Goal: Task Accomplishment & Management: Manage account settings

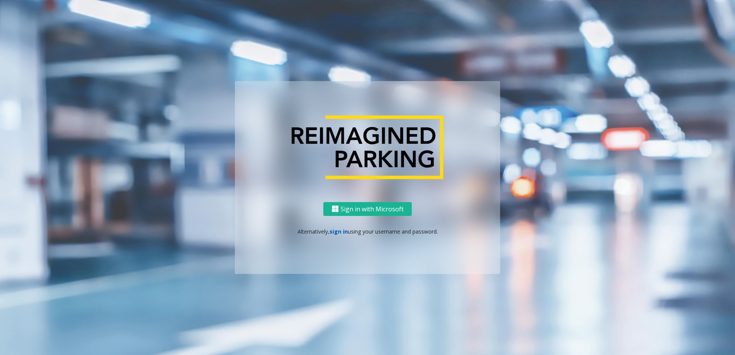
click at [344, 235] on link "sign in" at bounding box center [339, 231] width 18 height 7
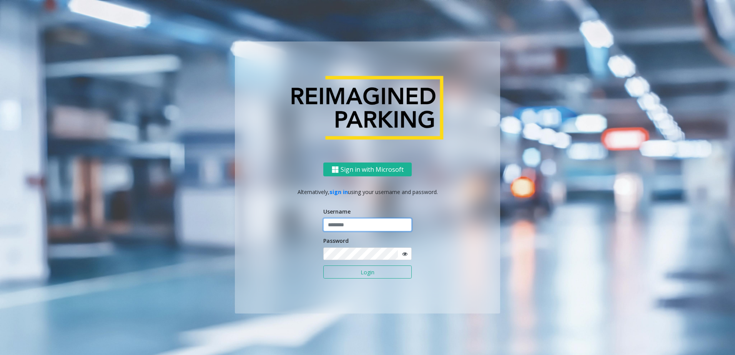
type input "********"
click at [360, 280] on form "Username ******** Password Login" at bounding box center [368, 247] width 88 height 79
click at [359, 276] on button "Login" at bounding box center [368, 272] width 88 height 13
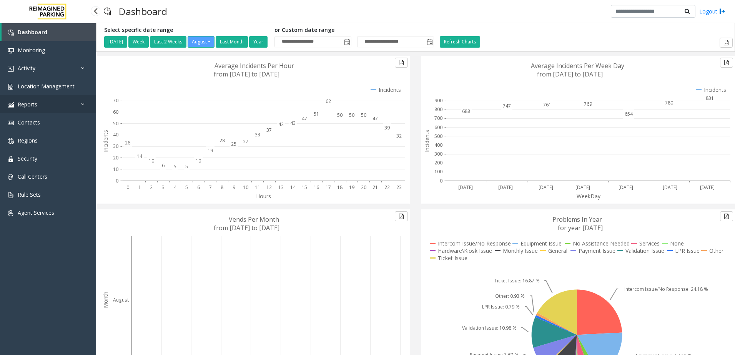
click at [39, 98] on link "Reports" at bounding box center [48, 104] width 96 height 18
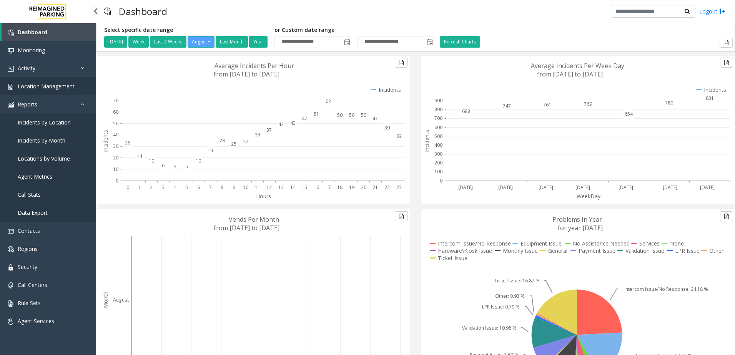
click at [47, 90] on link "Location Management" at bounding box center [48, 86] width 96 height 18
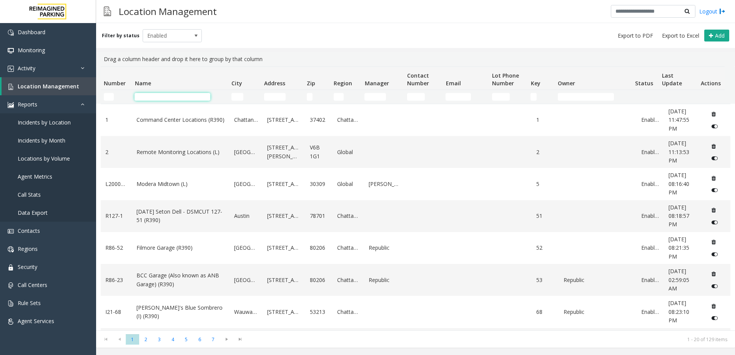
drag, startPoint x: 159, startPoint y: 96, endPoint x: 162, endPoint y: 98, distance: 4.0
click at [159, 96] on input "Name Filter" at bounding box center [173, 97] width 76 height 8
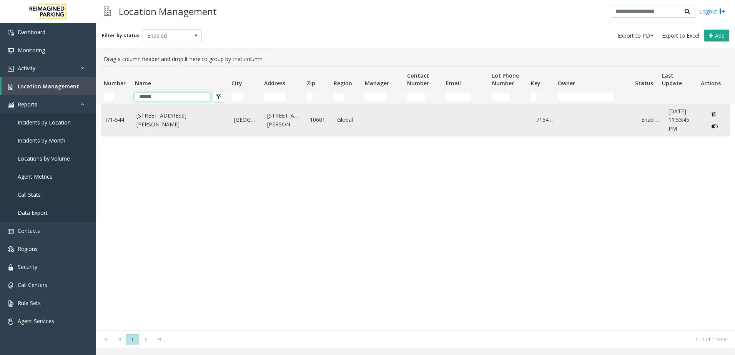
type input "******"
click at [202, 124] on link "[STREET_ADDRESS][PERSON_NAME]" at bounding box center [181, 120] width 88 height 17
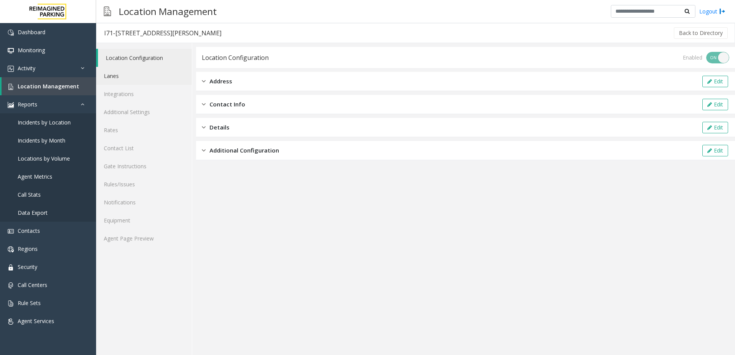
click at [127, 71] on link "Lanes" at bounding box center [144, 76] width 96 height 18
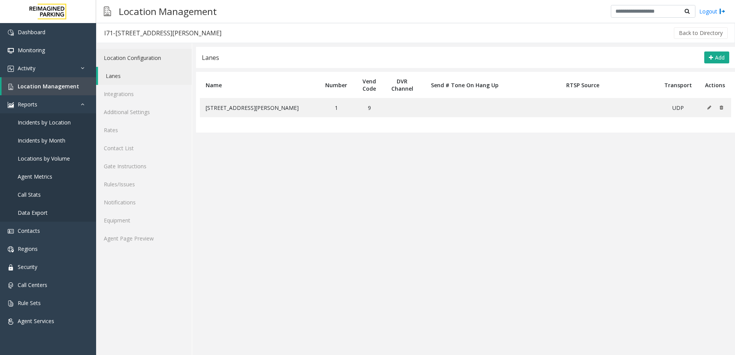
click at [153, 53] on link "Location Configuration" at bounding box center [144, 58] width 96 height 18
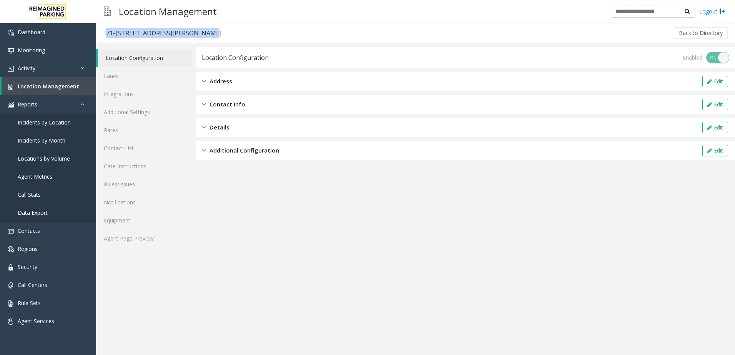
drag, startPoint x: 196, startPoint y: 34, endPoint x: 99, endPoint y: 33, distance: 96.6
click at [99, 33] on h3 "I71-[STREET_ADDRESS][PERSON_NAME]" at bounding box center [163, 33] width 133 height 18
copy div "I71-[STREET_ADDRESS][PERSON_NAME]"
click at [709, 59] on div "Enabled ON OFF" at bounding box center [706, 58] width 47 height 12
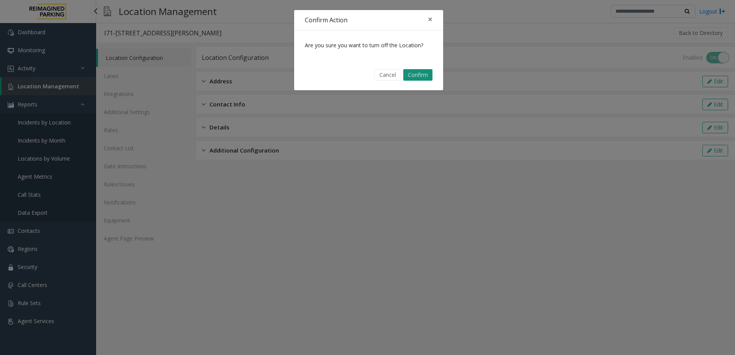
click at [424, 77] on button "Confirm" at bounding box center [418, 75] width 29 height 12
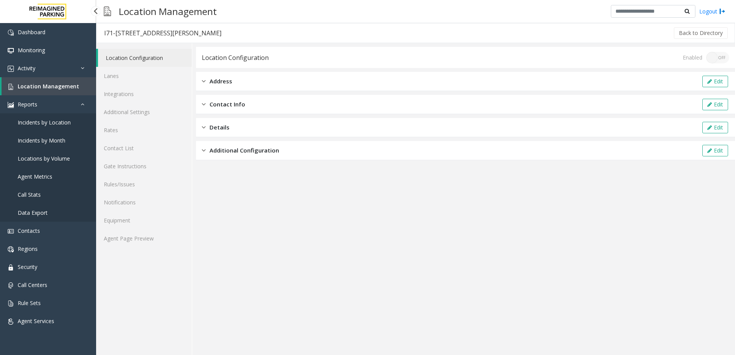
click at [56, 86] on span "Location Management" at bounding box center [49, 86] width 62 height 7
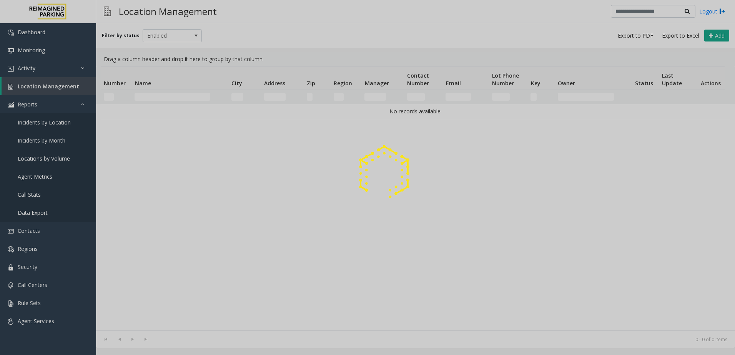
click at [167, 96] on div at bounding box center [367, 177] width 735 height 355
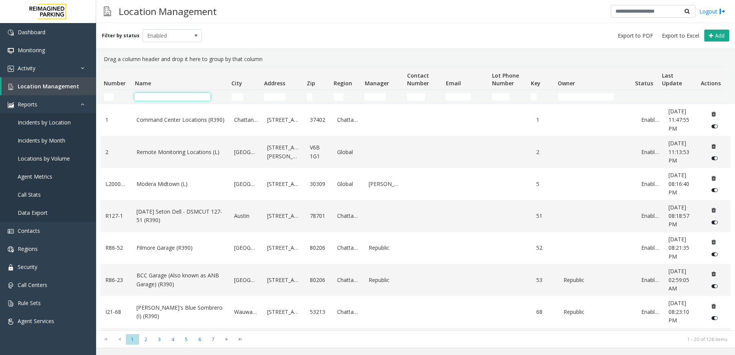
click at [164, 97] on input "Name Filter" at bounding box center [173, 97] width 76 height 8
paste input "**********"
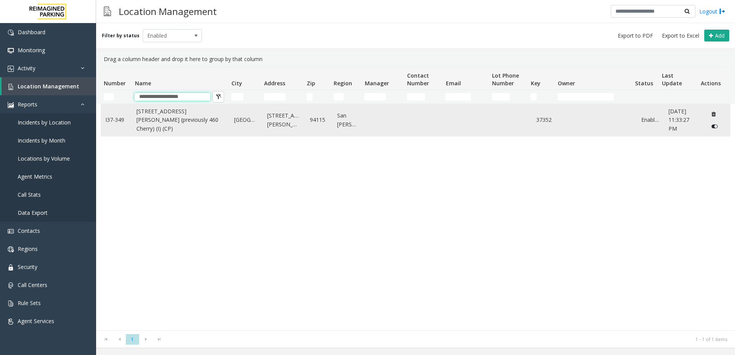
type input "**********"
click at [218, 123] on link "[STREET_ADDRESS][PERSON_NAME] (previously 460 Cherry) (I) (CP)" at bounding box center [181, 120] width 88 height 26
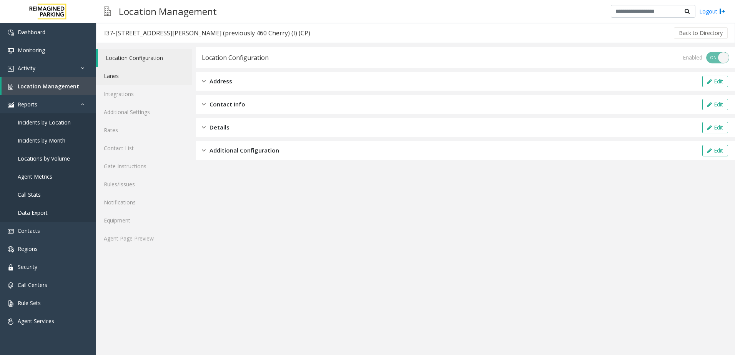
click at [130, 77] on link "Lanes" at bounding box center [144, 76] width 96 height 18
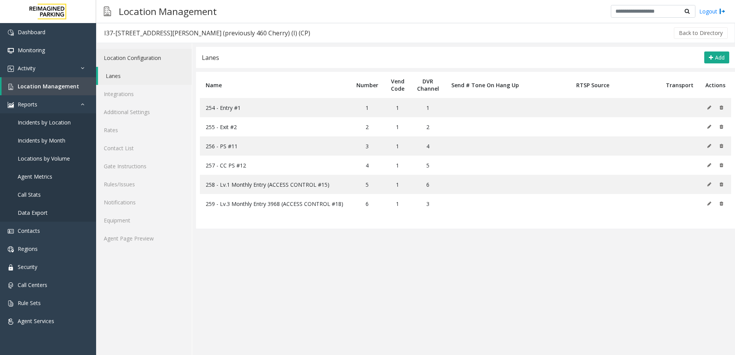
click at [132, 53] on link "Location Configuration" at bounding box center [144, 58] width 96 height 18
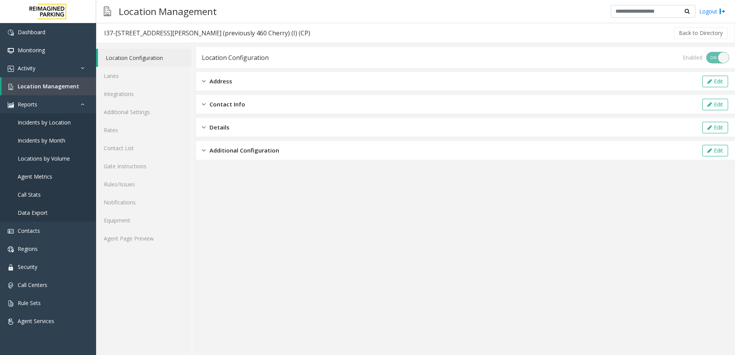
click at [712, 58] on div "Enabled ON OFF" at bounding box center [706, 58] width 47 height 12
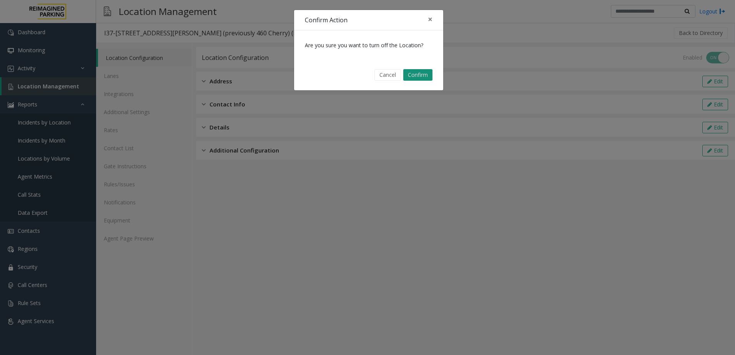
click at [419, 76] on button "Confirm" at bounding box center [418, 75] width 29 height 12
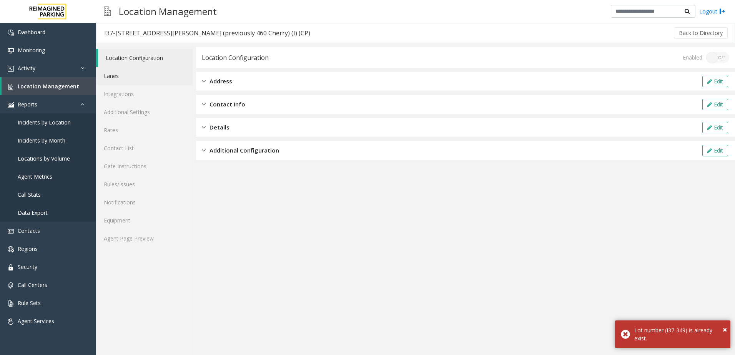
click at [155, 70] on link "Lanes" at bounding box center [144, 76] width 96 height 18
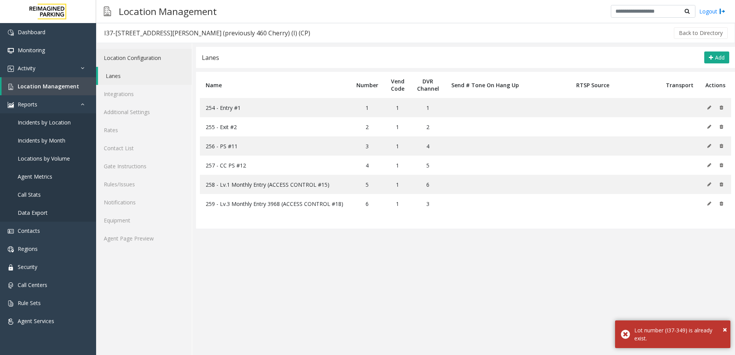
click at [143, 57] on link "Location Configuration" at bounding box center [144, 58] width 96 height 18
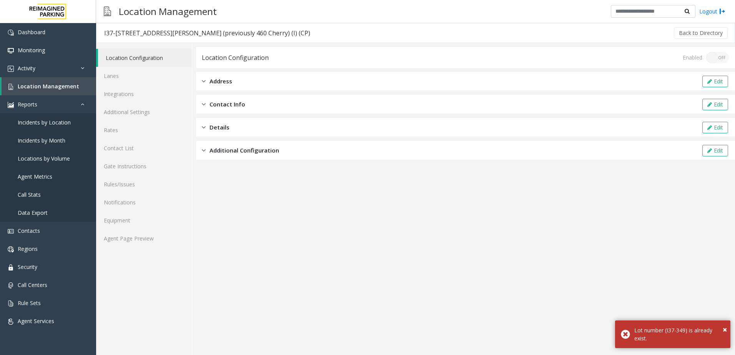
click at [313, 65] on div "Location Configuration Enabled ON OFF" at bounding box center [465, 57] width 539 height 21
click at [302, 81] on div "Address Edit" at bounding box center [465, 81] width 539 height 19
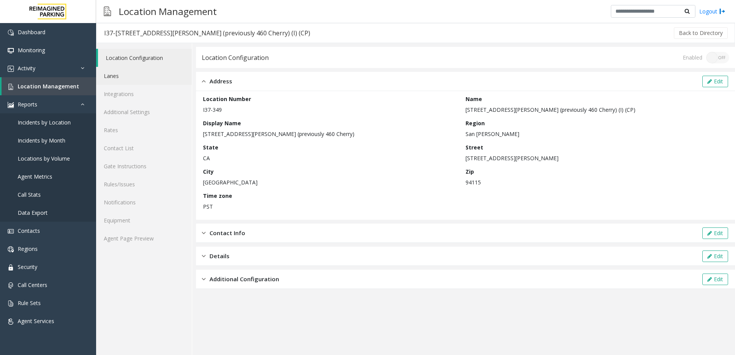
click at [130, 78] on link "Lanes" at bounding box center [144, 76] width 96 height 18
